Goal: Task Accomplishment & Management: Complete application form

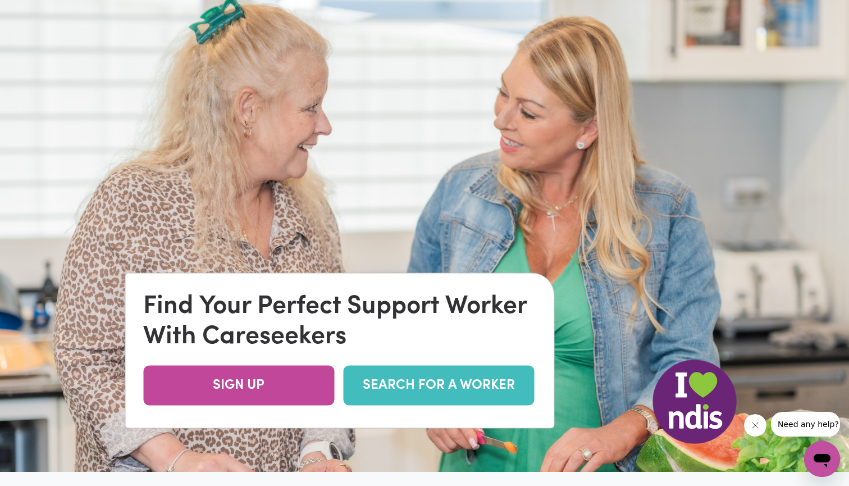
scroll to position [54, 0]
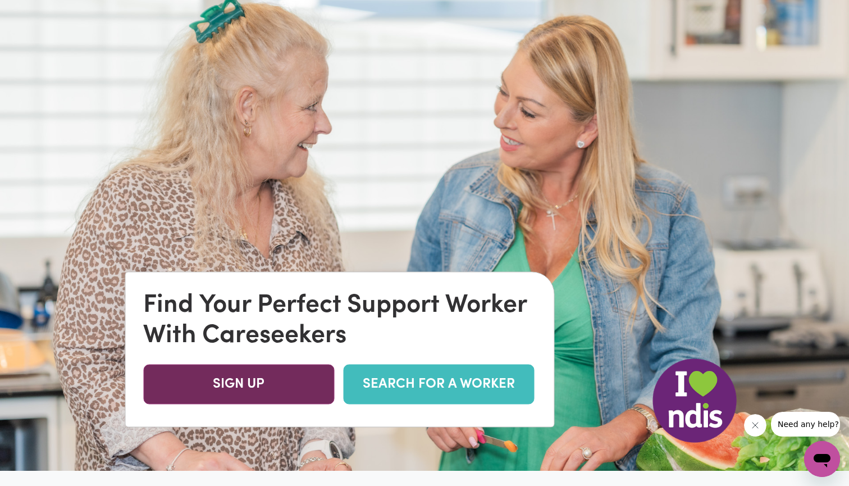
click at [274, 387] on link "SIGN UP" at bounding box center [238, 384] width 191 height 40
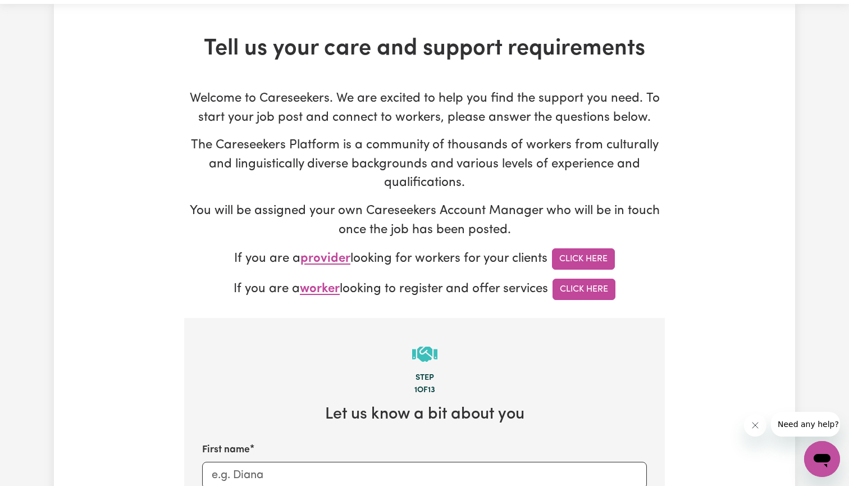
scroll to position [36, 0]
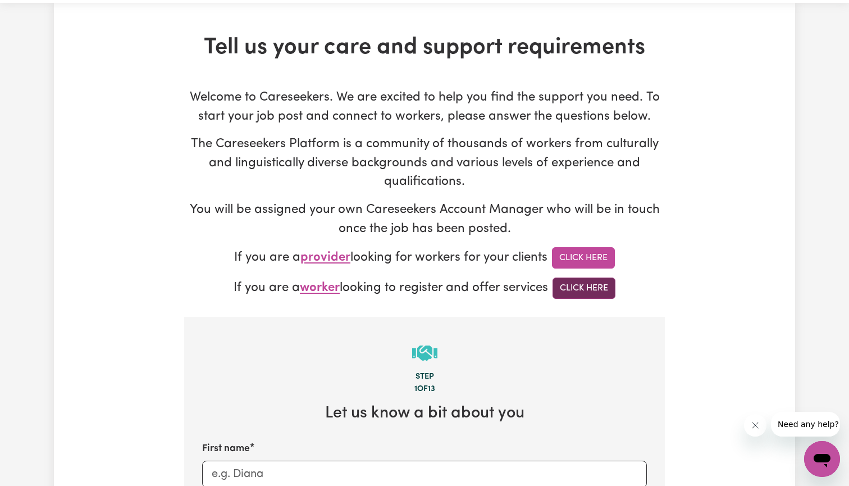
click at [578, 291] on link "Click Here" at bounding box center [583, 287] width 63 height 21
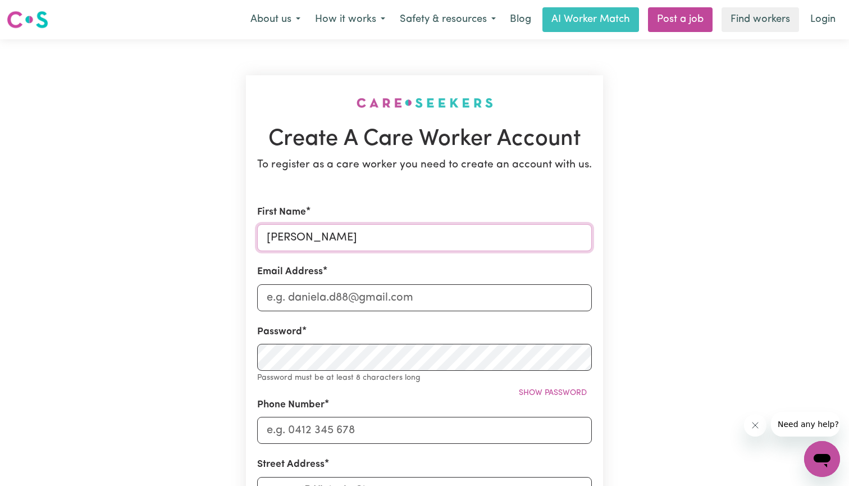
type input "[PERSON_NAME]"
type input "[EMAIL_ADDRESS][DOMAIN_NAME]"
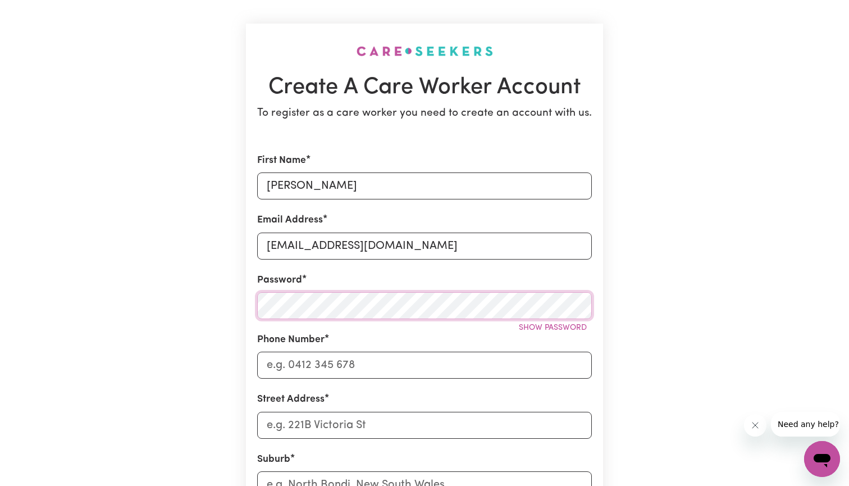
scroll to position [54, 0]
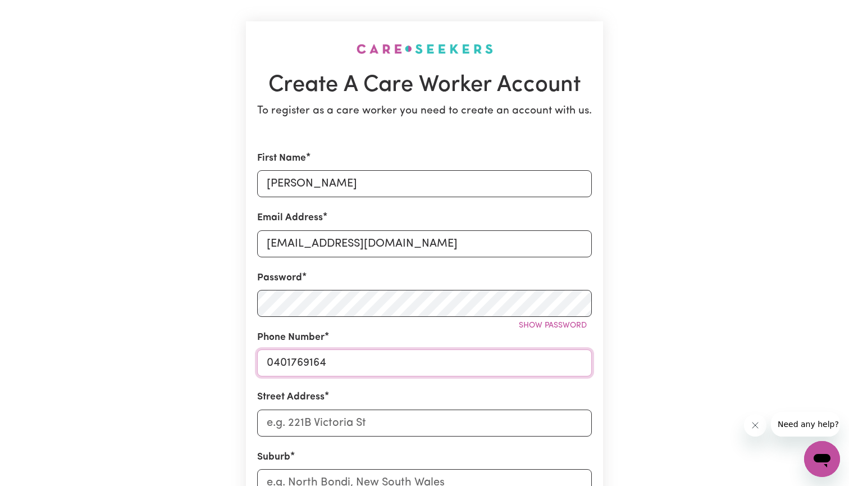
type input "0401769164"
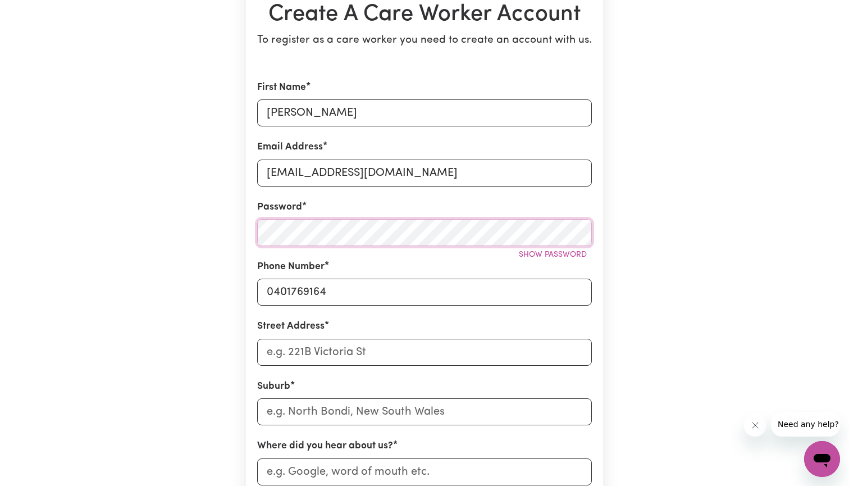
scroll to position [126, 0]
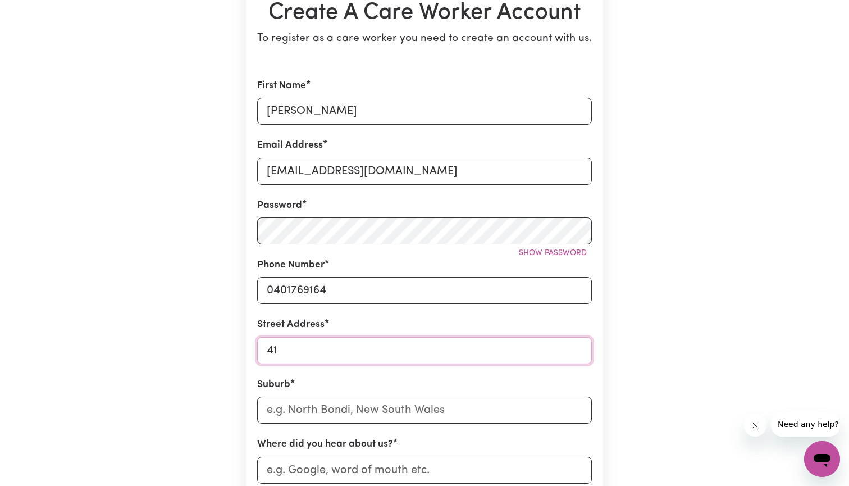
type input "4"
type input "1"
type input "3"
type input "[STREET_ADDRESS]"
click at [414, 393] on div "Suburb" at bounding box center [424, 400] width 335 height 46
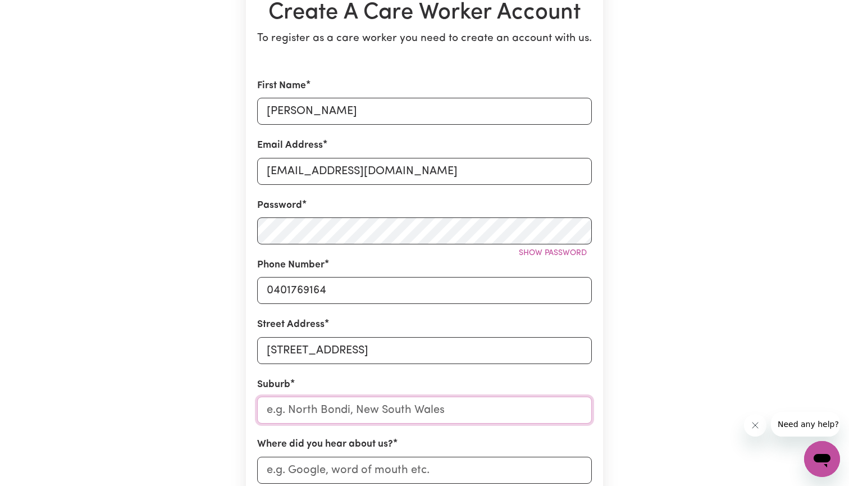
click at [414, 405] on input "text" at bounding box center [424, 409] width 335 height 27
type input "[PERSON_NAME]"
type input "[PERSON_NAME][GEOGRAPHIC_DATA], [GEOGRAPHIC_DATA], 2316"
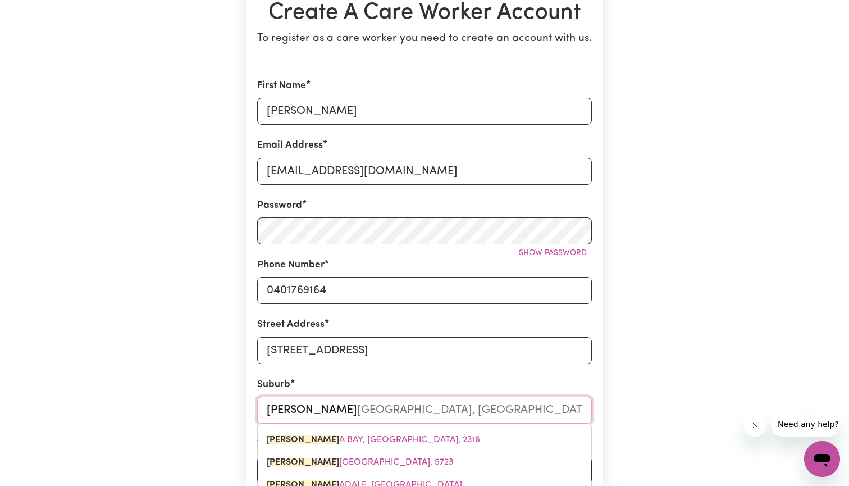
type input "[PERSON_NAME]"
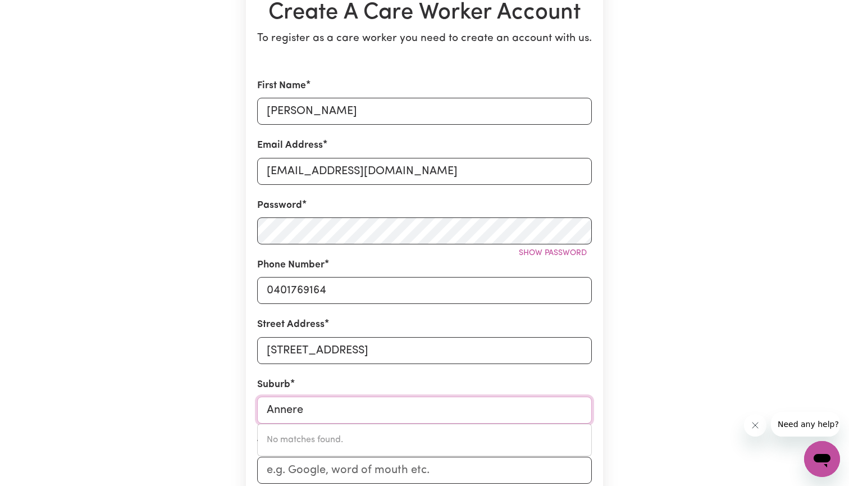
type input "Anner"
type input "AnnerLEY, [GEOGRAPHIC_DATA], 4103"
type input "Annere"
type input "Anner"
type input "AnnerLEY, [GEOGRAPHIC_DATA], 4103"
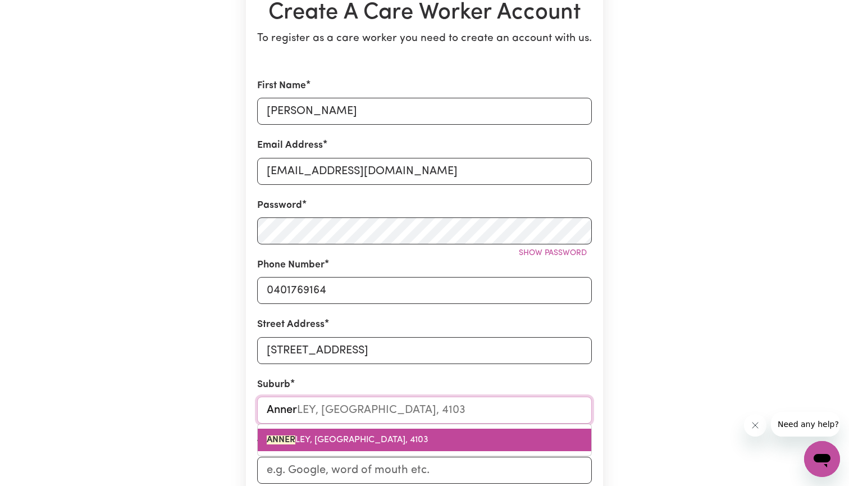
click at [399, 438] on link "[PERSON_NAME], [GEOGRAPHIC_DATA], 4103" at bounding box center [424, 439] width 333 height 22
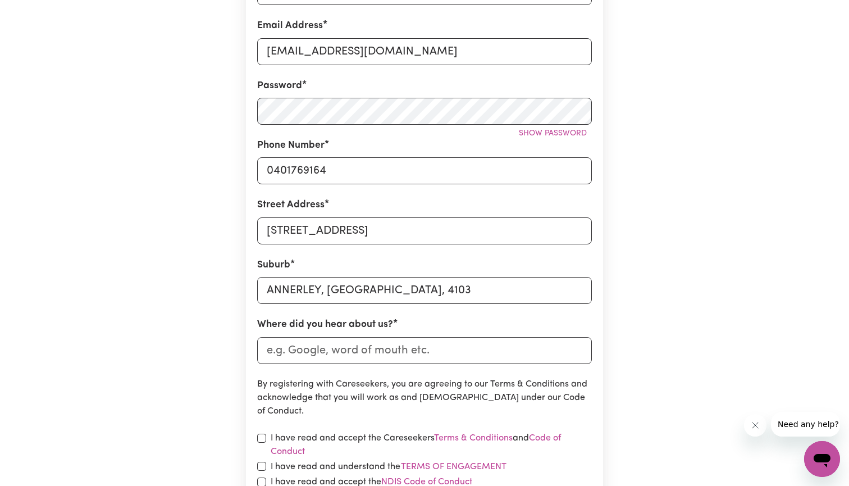
scroll to position [245, 0]
click at [368, 355] on input "Where did you hear about us?" at bounding box center [424, 350] width 335 height 27
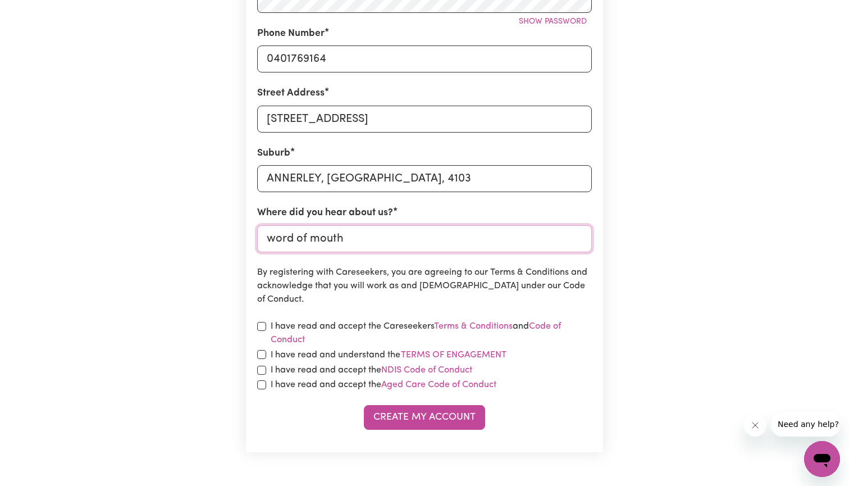
scroll to position [361, 0]
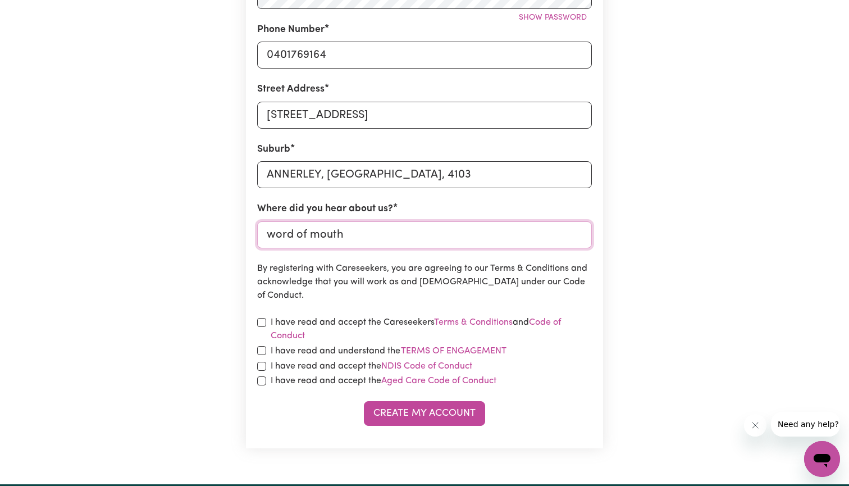
type input "word of mouth"
click at [259, 318] on input "checkbox" at bounding box center [261, 322] width 9 height 9
checkbox input "true"
click at [269, 321] on div "I have read and accept the Careseekers Terms & Conditions and Code of Conduct" at bounding box center [424, 328] width 335 height 27
click at [264, 346] on input "checkbox" at bounding box center [261, 350] width 9 height 9
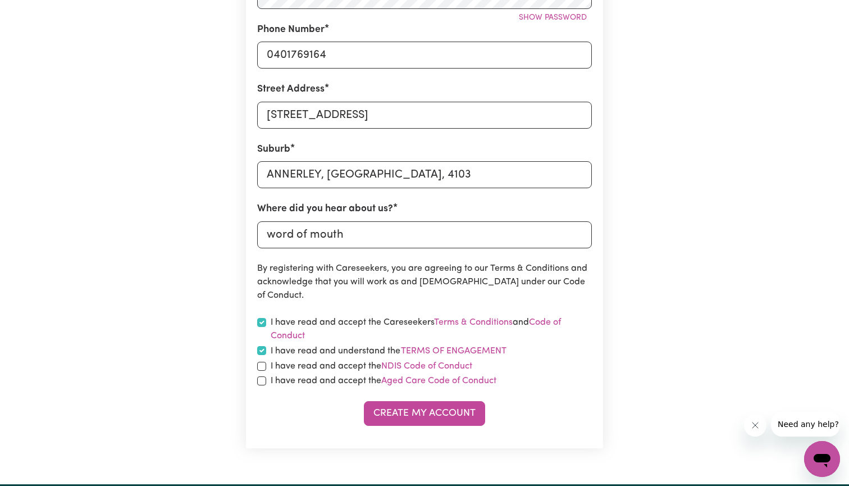
checkbox input "true"
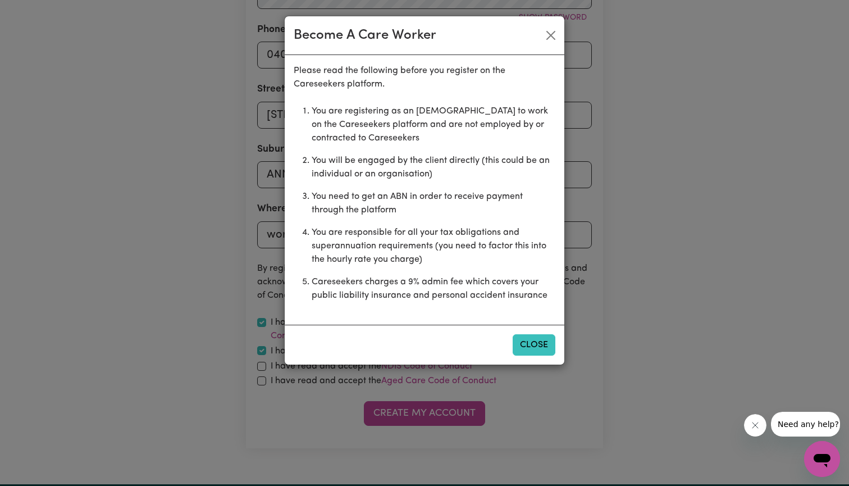
click at [542, 346] on button "Close" at bounding box center [533, 344] width 43 height 21
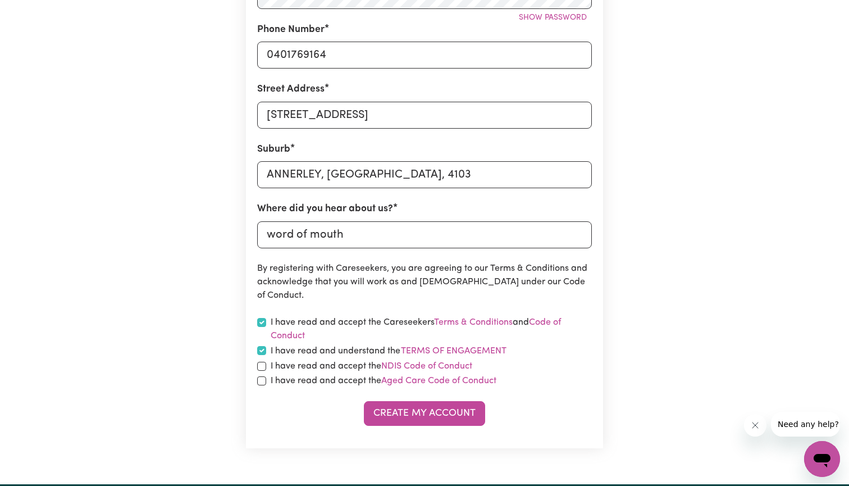
click at [271, 361] on label "I have read and accept the NDIS Code of Conduct" at bounding box center [372, 365] width 202 height 13
click at [263, 367] on input "checkbox" at bounding box center [261, 365] width 9 height 9
checkbox input "true"
click at [263, 376] on input "checkbox" at bounding box center [261, 380] width 9 height 9
checkbox input "true"
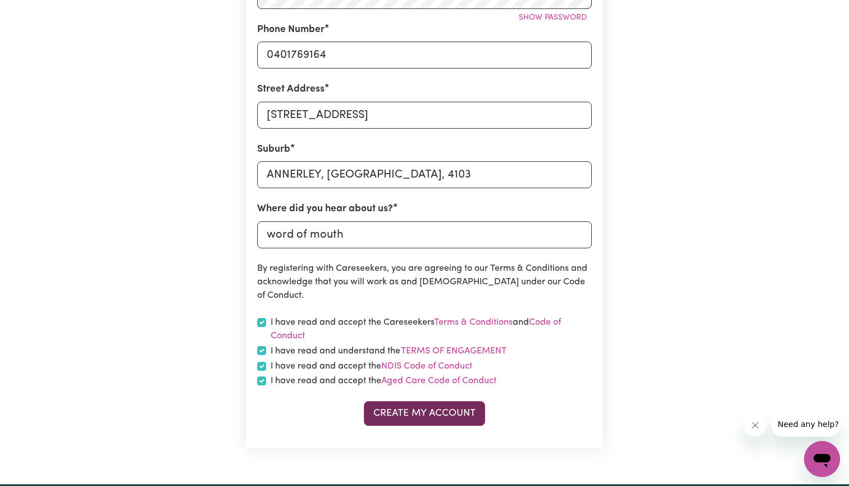
click at [419, 406] on button "Create My Account" at bounding box center [424, 413] width 121 height 25
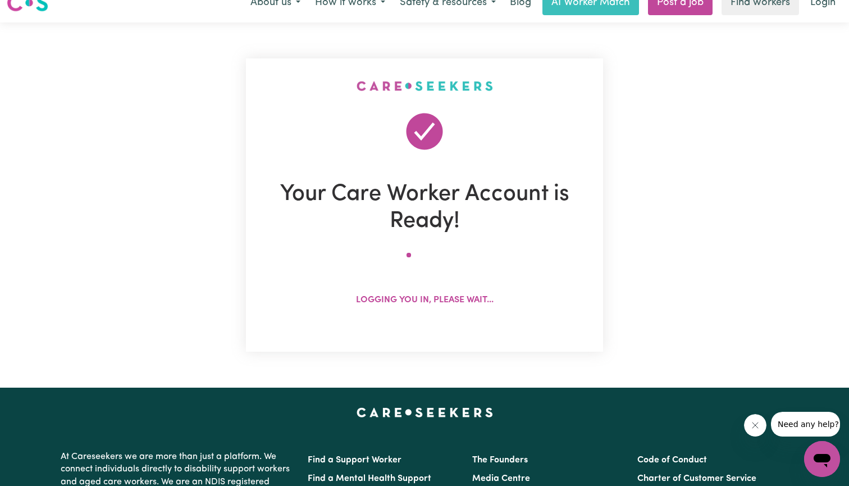
scroll to position [0, 0]
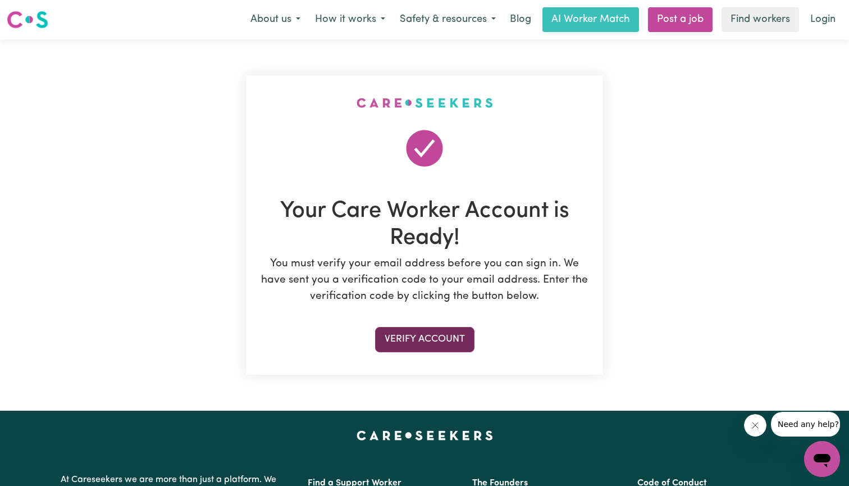
click at [402, 338] on button "Verify Account" at bounding box center [424, 339] width 99 height 25
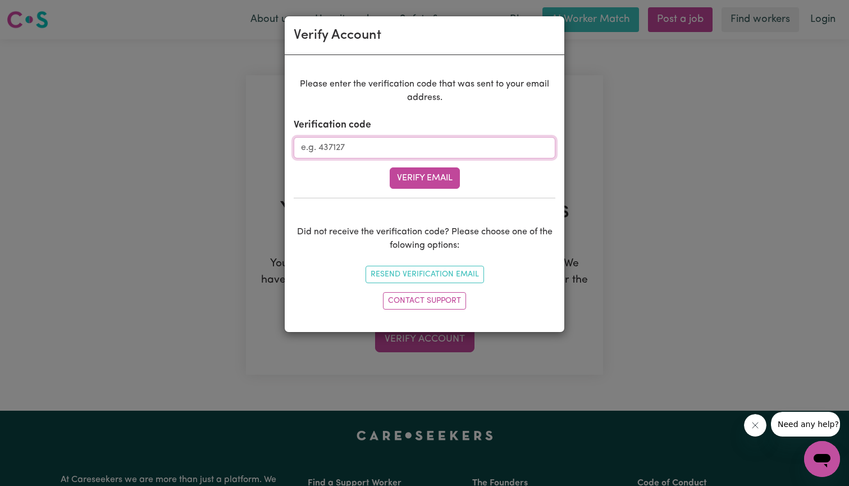
click at [356, 139] on input "Verification code" at bounding box center [425, 147] width 262 height 21
type input "464818"
click at [444, 176] on button "Verify Email" at bounding box center [425, 177] width 70 height 21
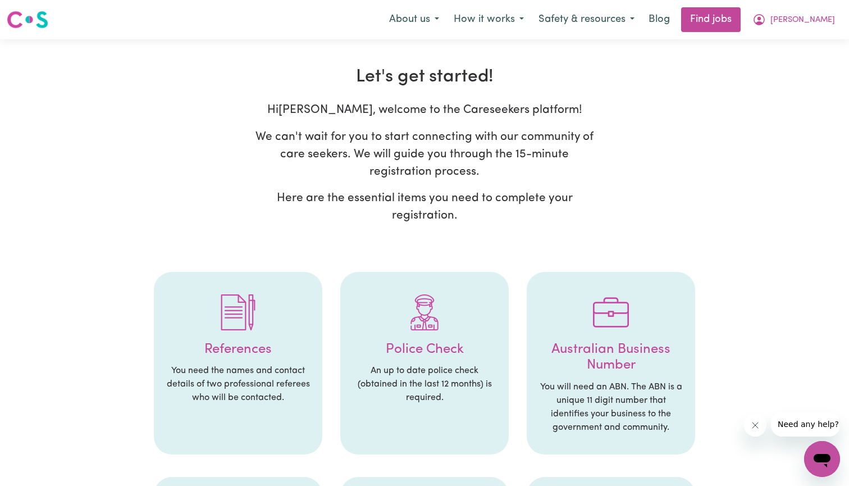
click at [264, 347] on h4 "References" at bounding box center [238, 349] width 146 height 16
